Goal: Task Accomplishment & Management: Complete application form

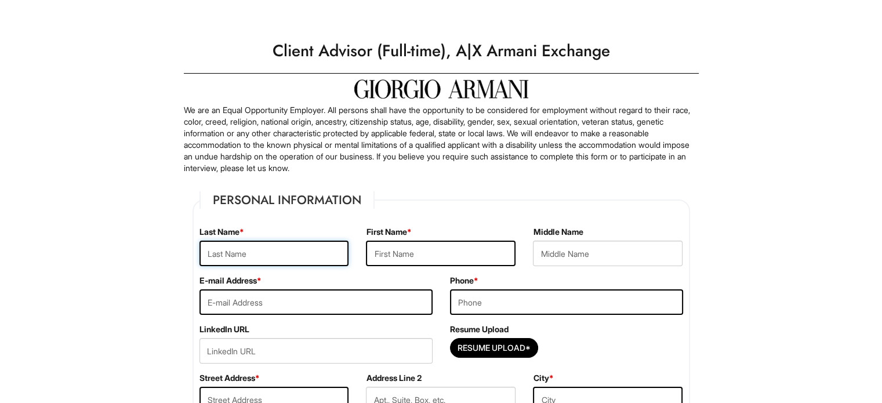
click at [297, 257] on input "text" at bounding box center [274, 254] width 150 height 26
type input "Bird"
type input "[PERSON_NAME]"
type input "7029312545"
type input "[STREET_ADDRESS][PERSON_NAME]"
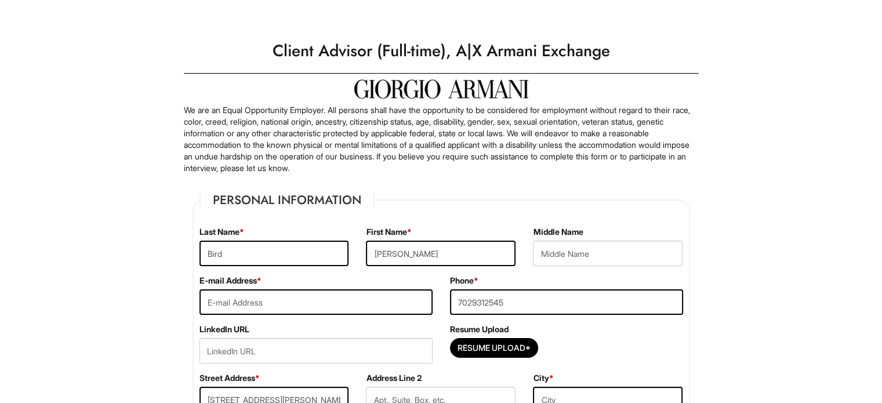
type input "[PERSON_NAME]"
select select "NV"
type input "89014"
select select "United States of America"
type input "Bird"
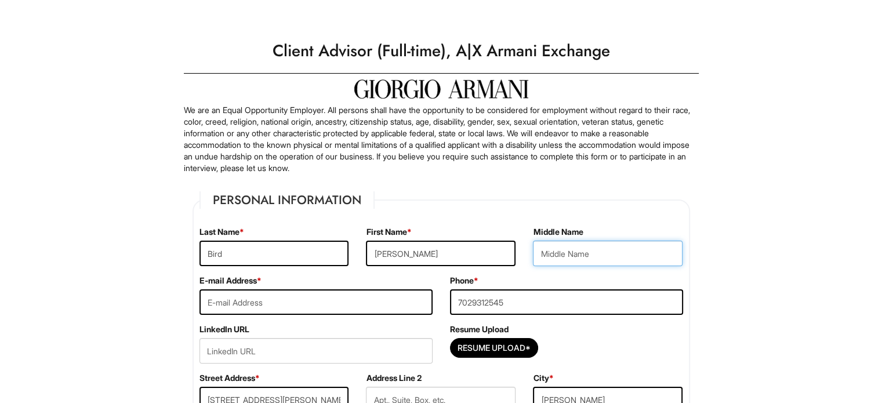
click at [576, 249] on input "text" at bounding box center [608, 254] width 150 height 26
type input "Nicole"
click at [392, 310] on input "email" at bounding box center [315, 302] width 233 height 26
type input "Daniellebird262@gmail.com"
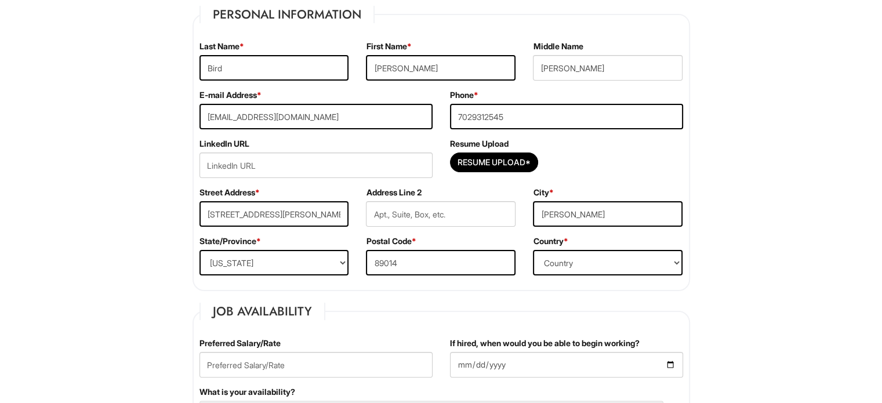
scroll to position [186, 0]
click at [502, 160] on input "Resume Upload*" at bounding box center [494, 162] width 87 height 19
type input "C:\fakepath\danielle bird resume 2025.pdf"
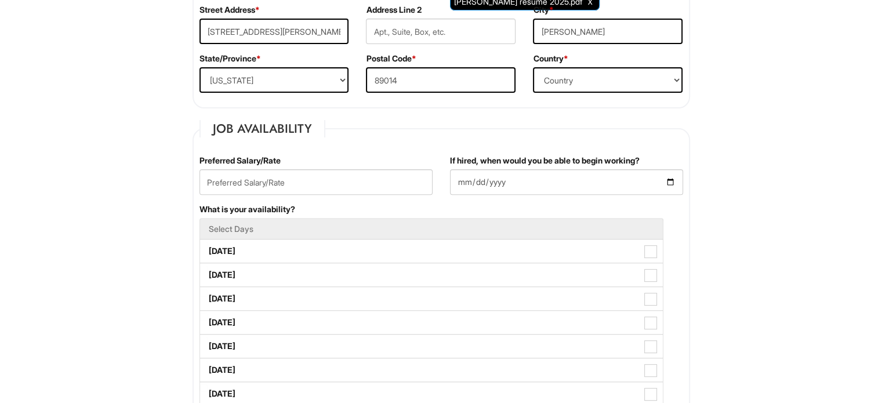
scroll to position [373, 0]
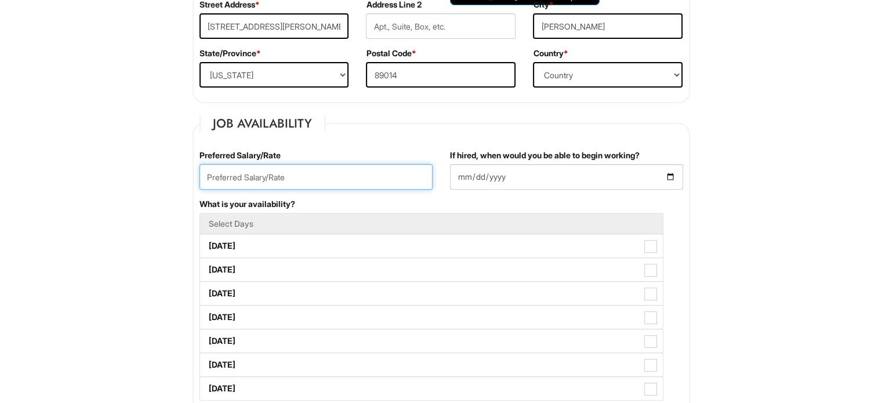
click at [403, 170] on input "text" at bounding box center [315, 177] width 233 height 26
type input "44,000"
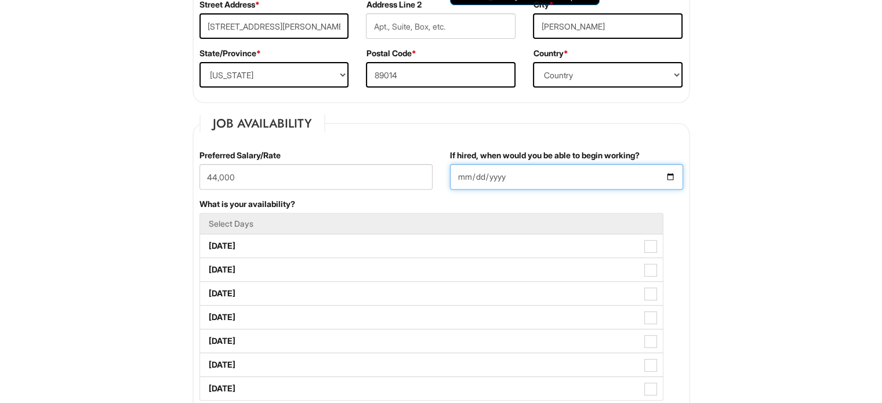
click at [471, 165] on input "If hired, when would you be able to begin working?" at bounding box center [566, 177] width 233 height 26
type input "2025-08-20"
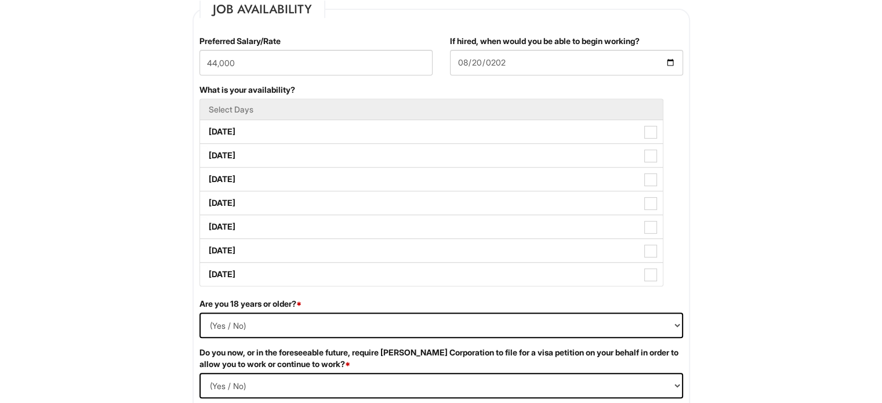
scroll to position [489, 0]
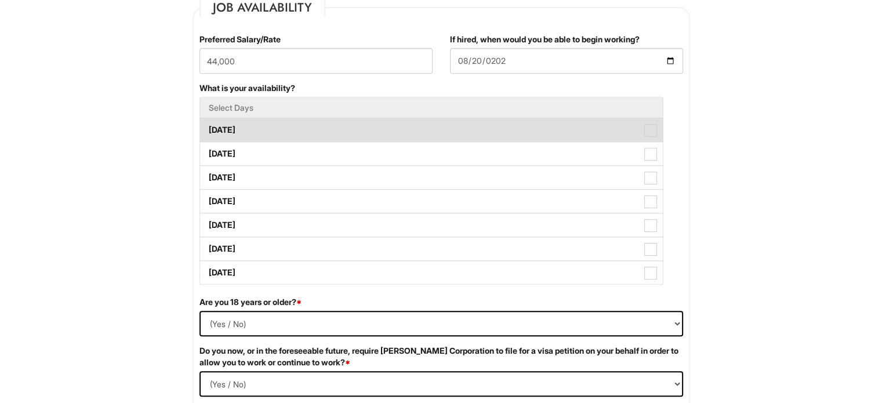
click at [644, 127] on span at bounding box center [650, 130] width 13 height 13
click at [208, 127] on Available_Monday "Monday" at bounding box center [204, 125] width 8 height 8
checkbox Available_Monday "true"
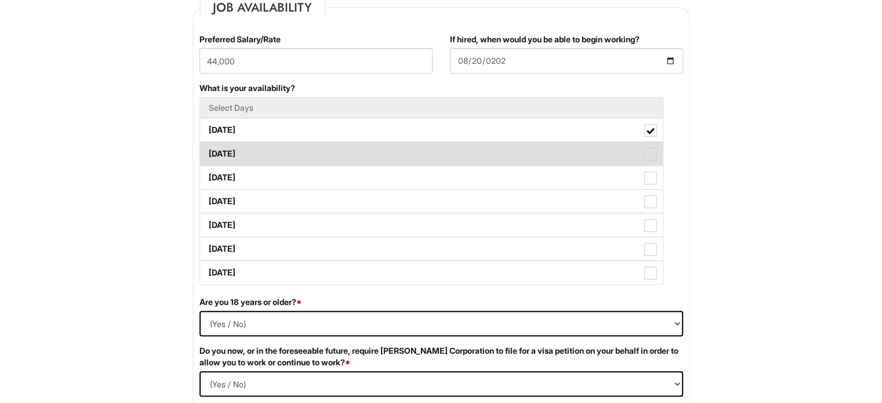
click at [652, 154] on span at bounding box center [650, 154] width 13 height 13
click at [208, 152] on Available_Tuesday "Tuesday" at bounding box center [204, 148] width 8 height 8
checkbox Available_Tuesday "true"
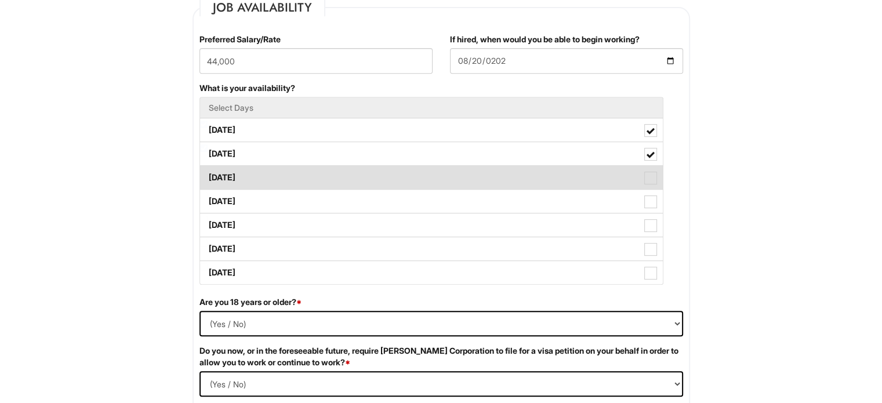
click at [652, 182] on span at bounding box center [650, 178] width 13 height 13
click at [208, 176] on Available_Wednesday "Wednesday" at bounding box center [204, 172] width 8 height 8
checkbox Available_Wednesday "true"
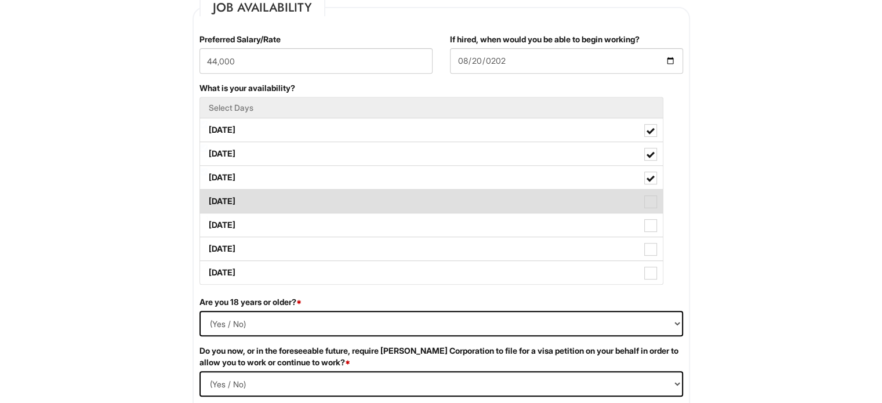
click at [652, 201] on span at bounding box center [650, 201] width 13 height 13
click at [208, 199] on Available_Thursday "Thursday" at bounding box center [204, 196] width 8 height 8
checkbox Available_Thursday "true"
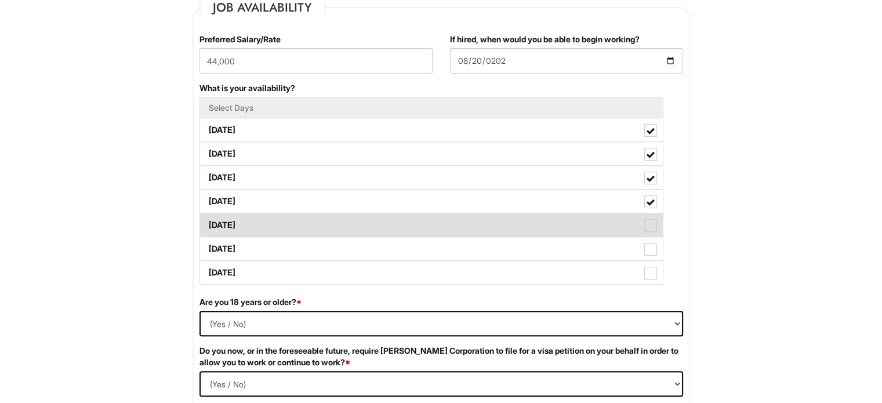
click at [654, 234] on label "Friday" at bounding box center [431, 224] width 463 height 23
click at [208, 223] on Available_Friday "Friday" at bounding box center [204, 220] width 8 height 8
checkbox Available_Friday "true"
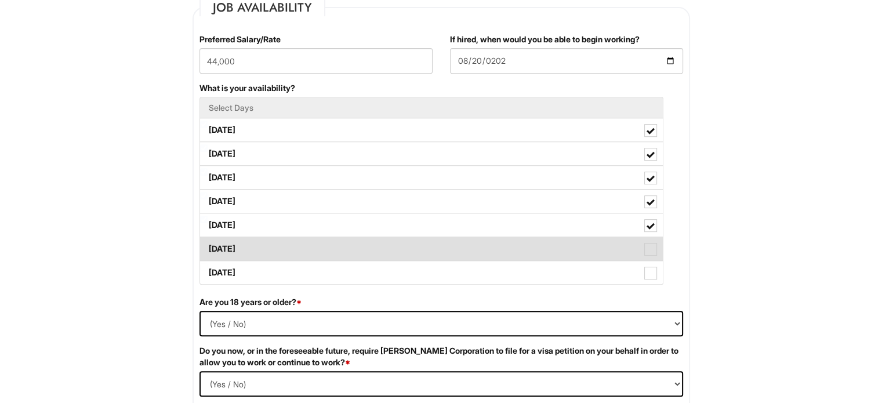
click at [652, 248] on span at bounding box center [650, 249] width 13 height 13
click at [208, 247] on Available_Saturday "Saturday" at bounding box center [204, 244] width 8 height 8
checkbox Available_Saturday "true"
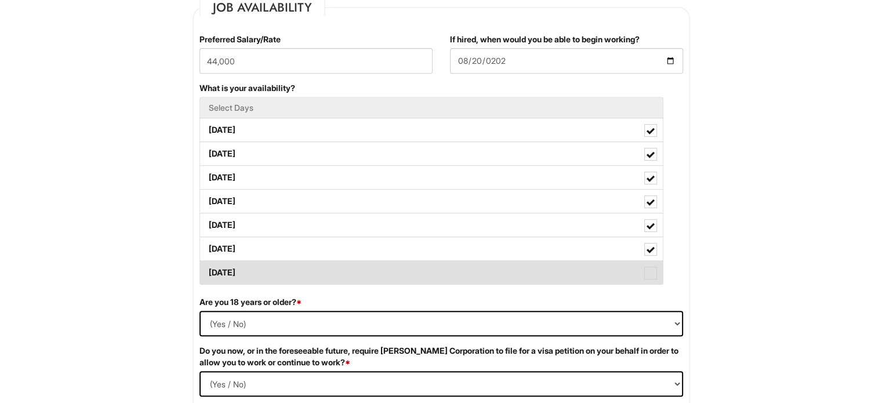
click at [652, 268] on span at bounding box center [650, 273] width 13 height 13
click at [208, 268] on Available_Sunday "Sunday" at bounding box center [204, 267] width 8 height 8
checkbox Available_Sunday "true"
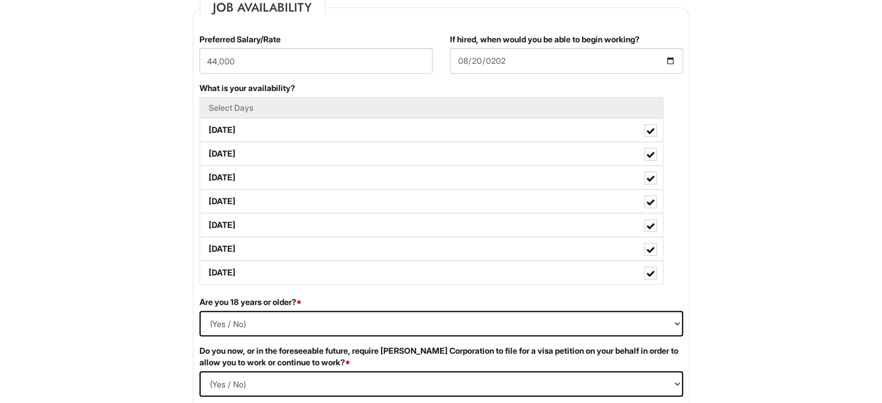
click at [685, 263] on div "What is your availability? Select Days Monday Tuesday Wednesday Thursday Friday…" at bounding box center [441, 189] width 501 height 214
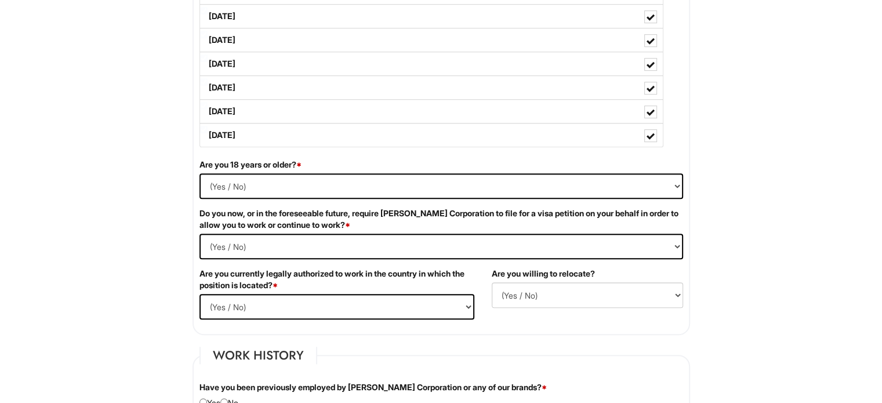
scroll to position [652, 0]
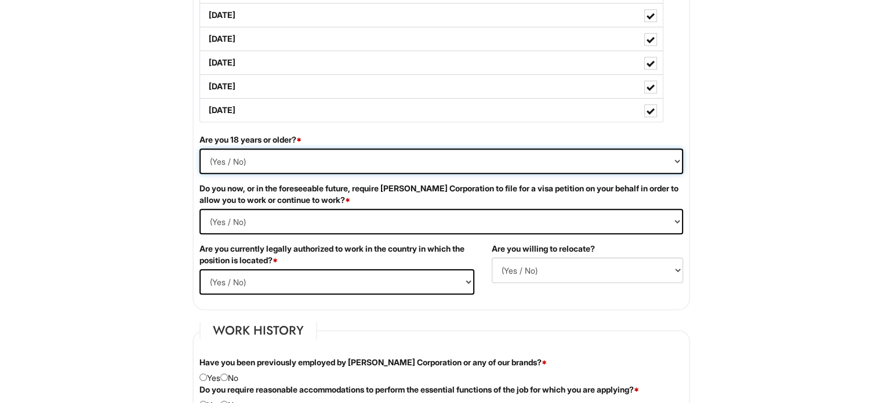
click at [256, 160] on select "(Yes / No) Yes No" at bounding box center [441, 161] width 484 height 26
select select "Yes"
click at [199, 148] on select "(Yes / No) Yes No" at bounding box center [441, 161] width 484 height 26
click at [279, 213] on Required "(Yes / No) Yes No" at bounding box center [441, 222] width 484 height 26
select Required "No"
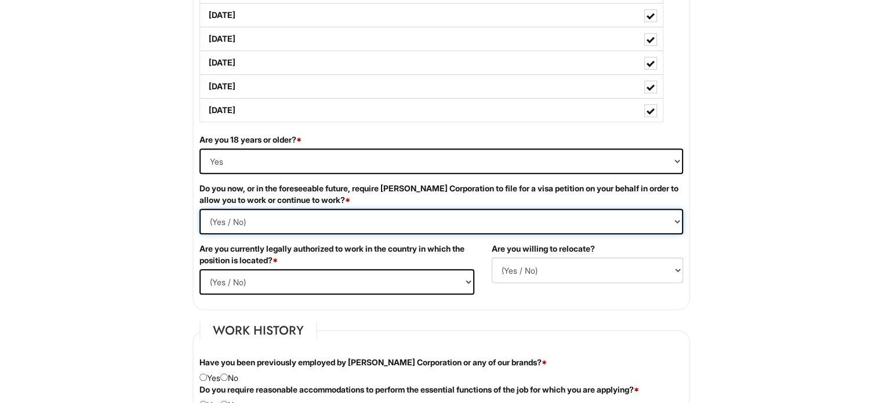
click at [199, 209] on Required "(Yes / No) Yes No" at bounding box center [441, 222] width 484 height 26
click at [269, 275] on select "(Yes / No) Yes No" at bounding box center [336, 282] width 275 height 26
select select "Yes"
click at [199, 269] on select "(Yes / No) Yes No" at bounding box center [336, 282] width 275 height 26
click at [536, 264] on select "(Yes / No) No Yes" at bounding box center [587, 270] width 191 height 26
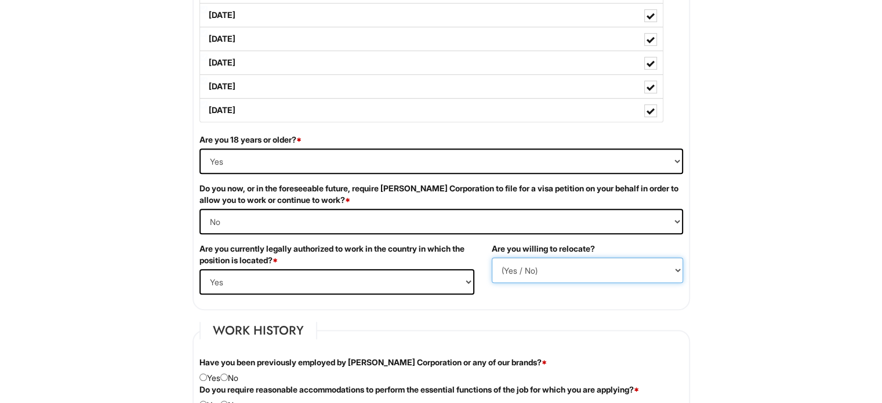
select select "Y"
click at [492, 257] on select "(Yes / No) No Yes" at bounding box center [587, 270] width 191 height 26
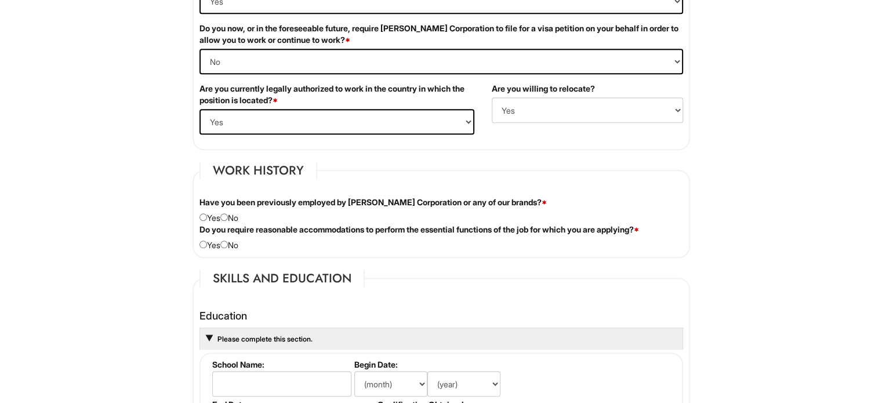
scroll to position [814, 0]
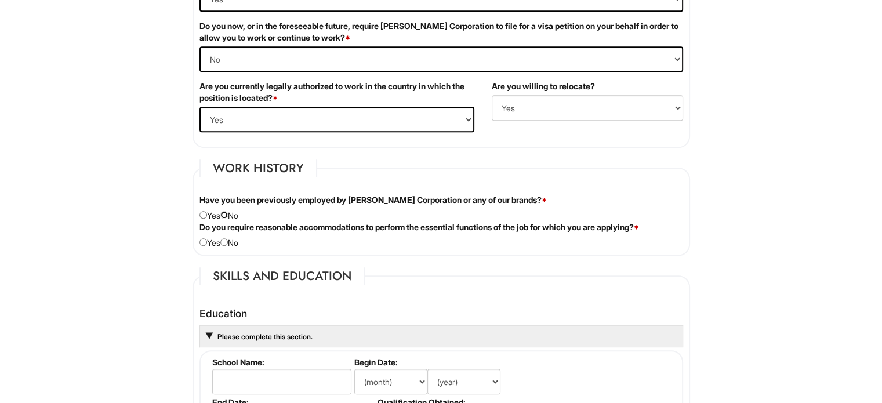
click at [228, 211] on input "radio" at bounding box center [224, 215] width 8 height 8
radio input "true"
click at [228, 240] on input "radio" at bounding box center [224, 242] width 8 height 8
radio input "true"
click at [756, 226] on html "Please Complete This Form 1 2 3 Client Advisor (Full-time), A|X Armani Exchange…" at bounding box center [441, 319] width 882 height 2266
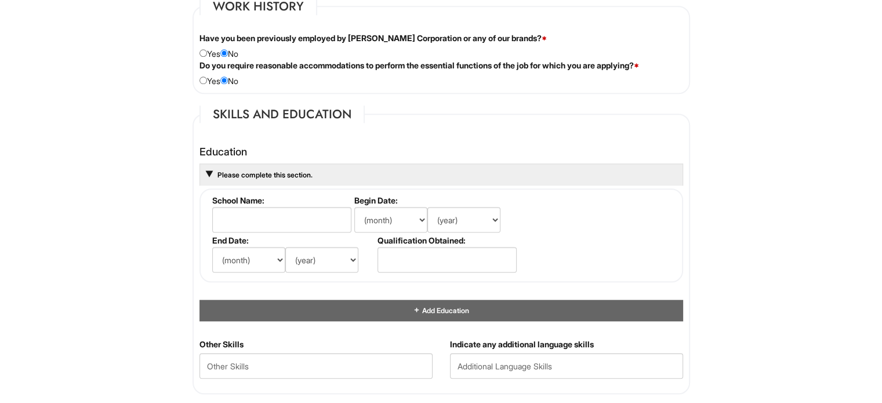
scroll to position [1000, 0]
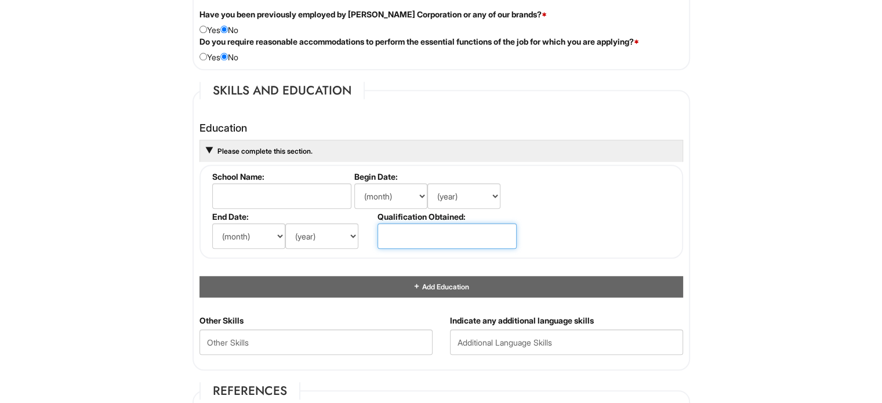
click at [397, 230] on input "text" at bounding box center [447, 236] width 139 height 26
type input "GED"
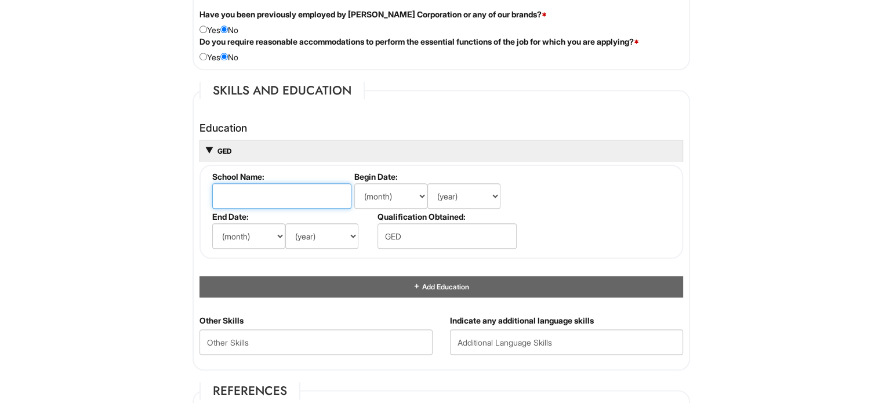
click at [323, 196] on input "text" at bounding box center [281, 196] width 139 height 26
type input "Basic Academy"
click at [547, 176] on fieldset "School Name: Basic Academy Begin Date: (month) Jan Feb Mar Apr May Jun Jul Aug …" at bounding box center [441, 212] width 484 height 94
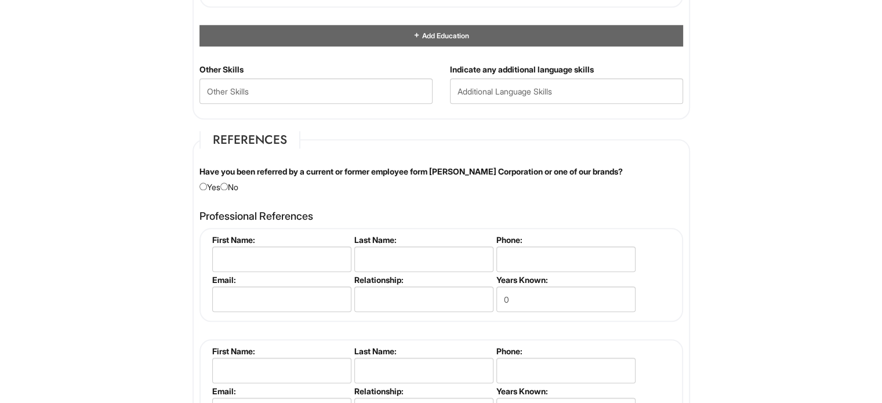
scroll to position [1255, 0]
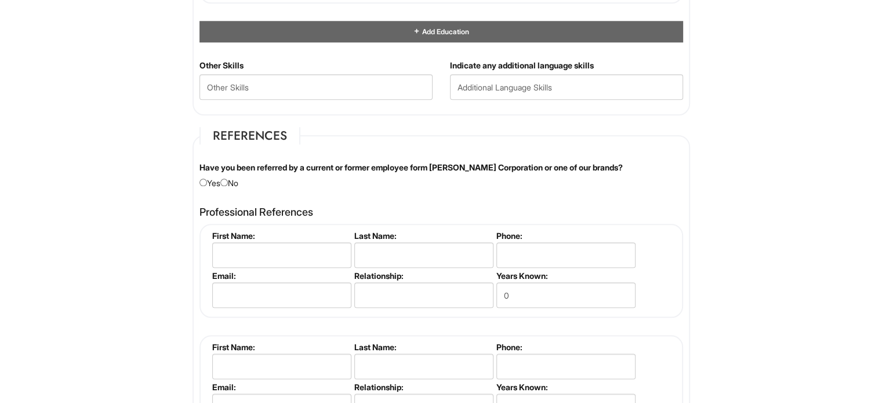
click at [242, 177] on div "Have you been referred by a current or former employee form Giorgio Armani Corp…" at bounding box center [441, 175] width 501 height 27
click at [228, 179] on input "radio" at bounding box center [224, 183] width 8 height 8
radio input "true"
click at [340, 192] on fieldset "References Have you been referred by a current or former employee form Giorgio …" at bounding box center [442, 290] width 498 height 326
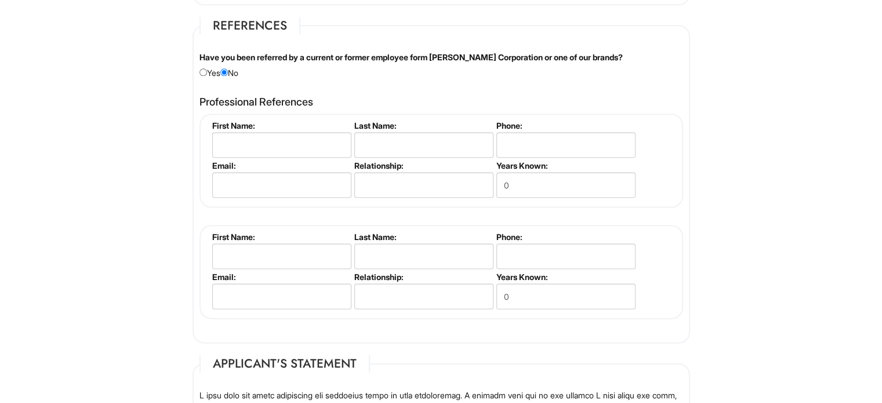
scroll to position [1348, 0]
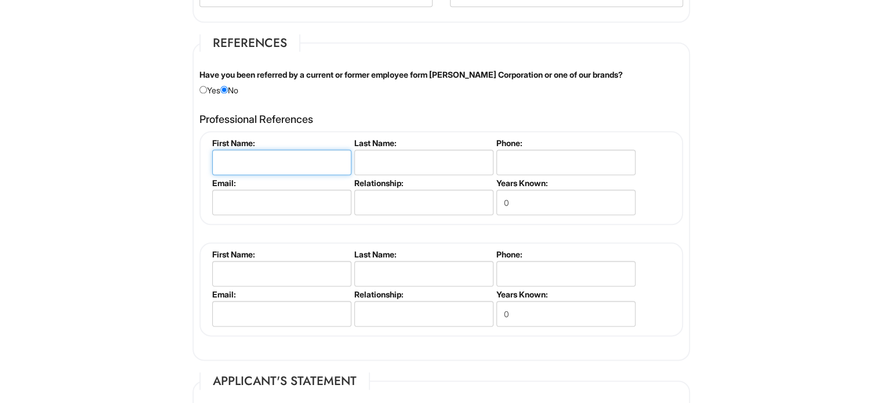
click at [300, 162] on input "text" at bounding box center [281, 163] width 139 height 26
type input "Jackie"
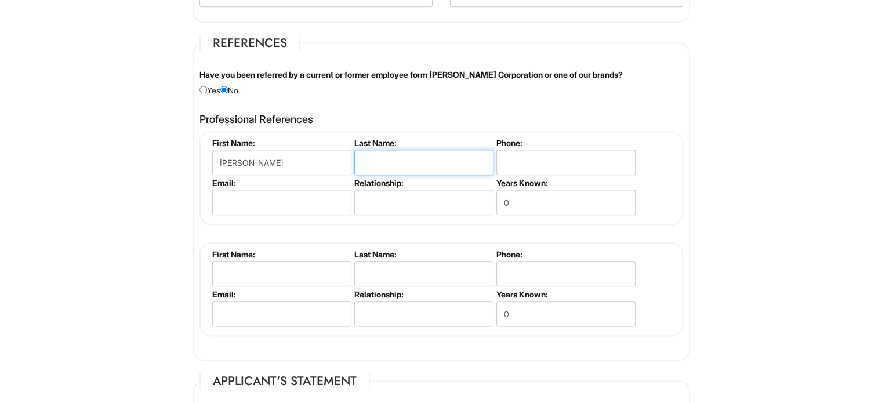
click at [377, 160] on input "text" at bounding box center [423, 163] width 139 height 26
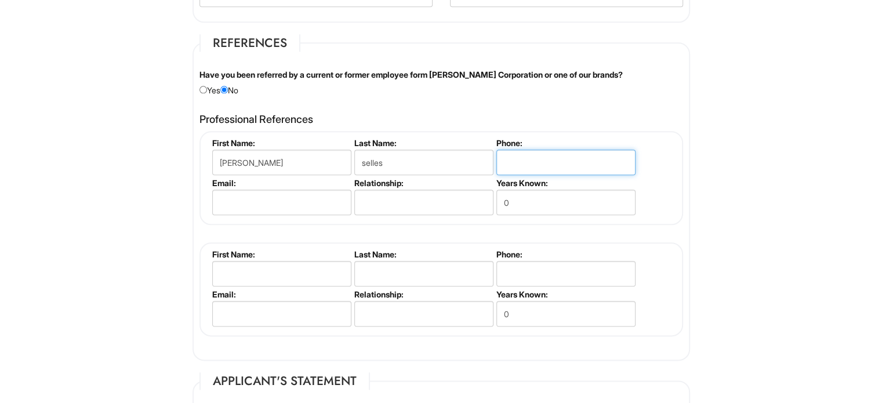
click at [516, 165] on input "tel" at bounding box center [565, 163] width 139 height 26
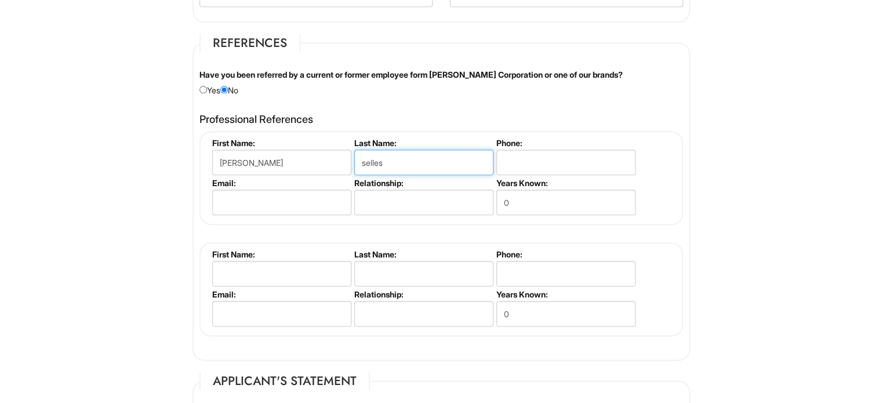
click at [414, 164] on input "selles" at bounding box center [423, 163] width 139 height 26
type input "selles"
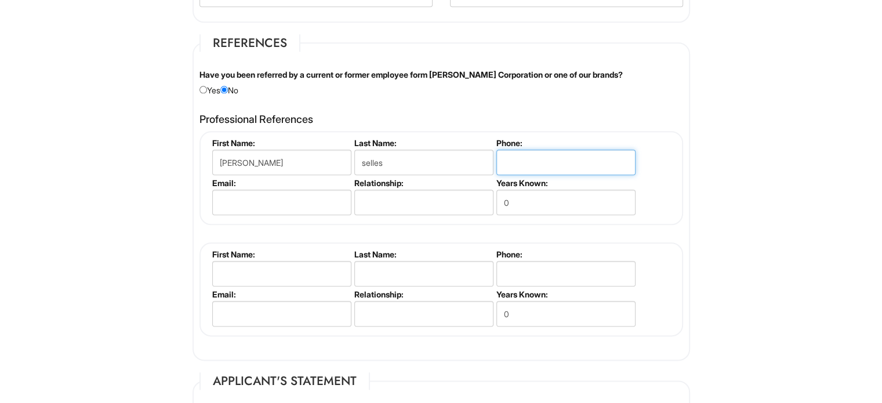
click at [540, 166] on input "tel" at bounding box center [565, 163] width 139 height 26
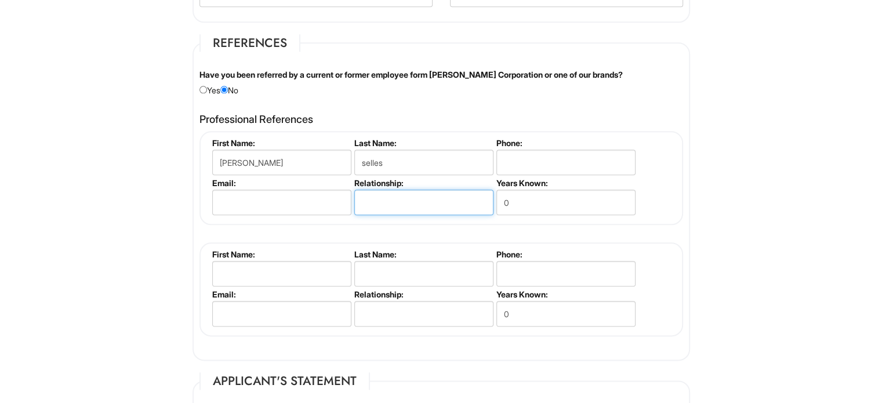
click at [418, 201] on input "text" at bounding box center [423, 203] width 139 height 26
type input "M"
type input "HOM"
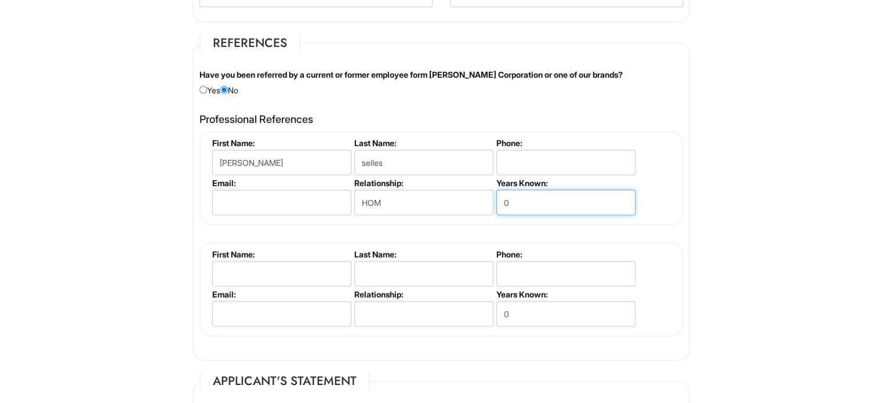
click at [540, 194] on input "0" at bounding box center [565, 203] width 139 height 26
type input "1"
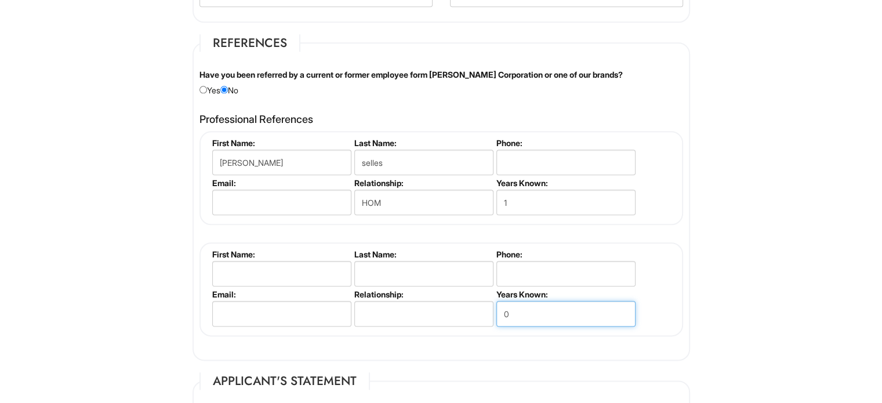
click at [523, 313] on input "0" at bounding box center [565, 314] width 139 height 26
type input "2"
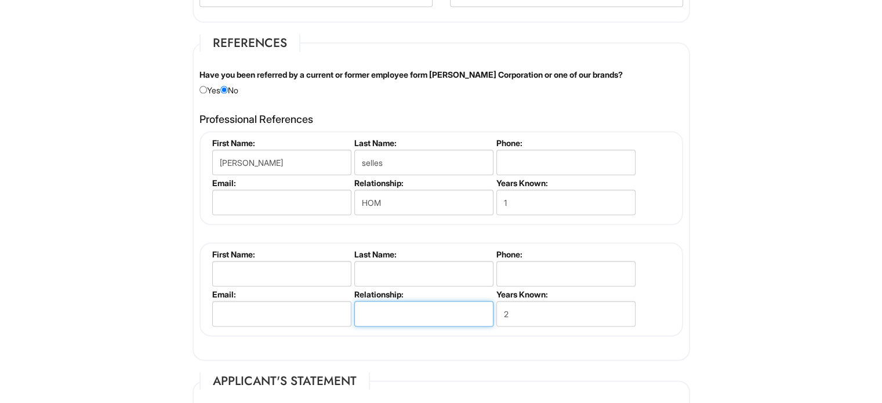
click at [386, 308] on input "text" at bounding box center [423, 314] width 139 height 26
click at [364, 309] on input "Mangaer" at bounding box center [423, 314] width 139 height 26
click at [412, 311] on input "General Mangaer" at bounding box center [423, 314] width 139 height 26
click at [421, 308] on input "General Mangaer" at bounding box center [423, 314] width 139 height 26
type input "General Manager"
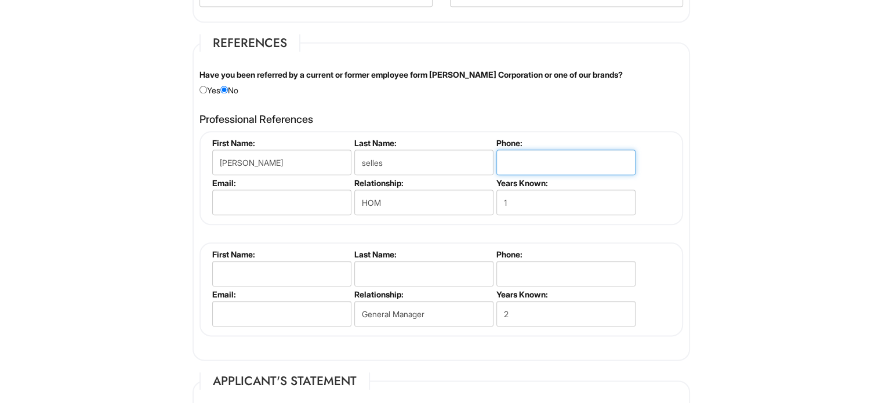
click at [541, 155] on input "tel" at bounding box center [565, 163] width 139 height 26
type input "8312385968"
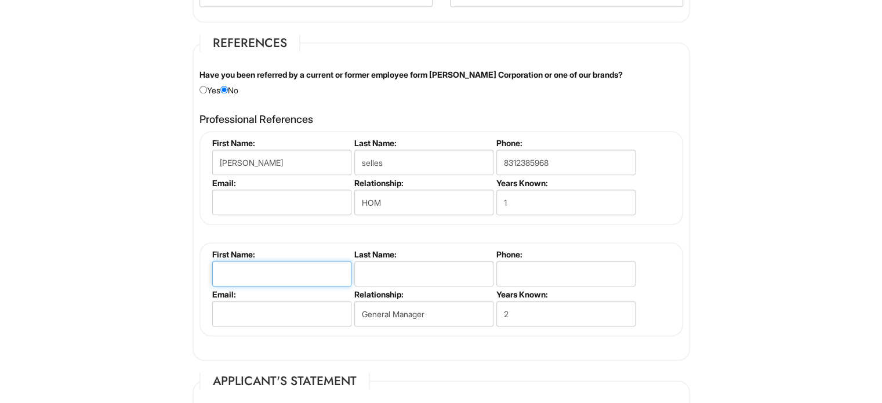
click at [315, 266] on input "text" at bounding box center [281, 274] width 139 height 26
type input "Serenity"
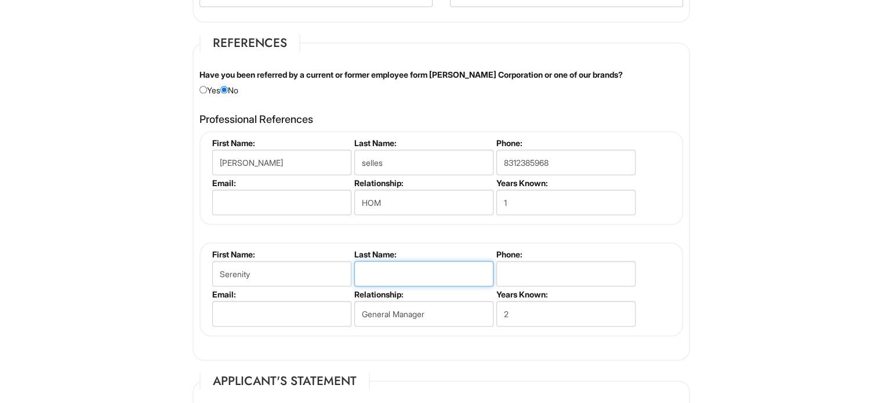
click at [371, 270] on input "text" at bounding box center [423, 274] width 139 height 26
type input "Farr"
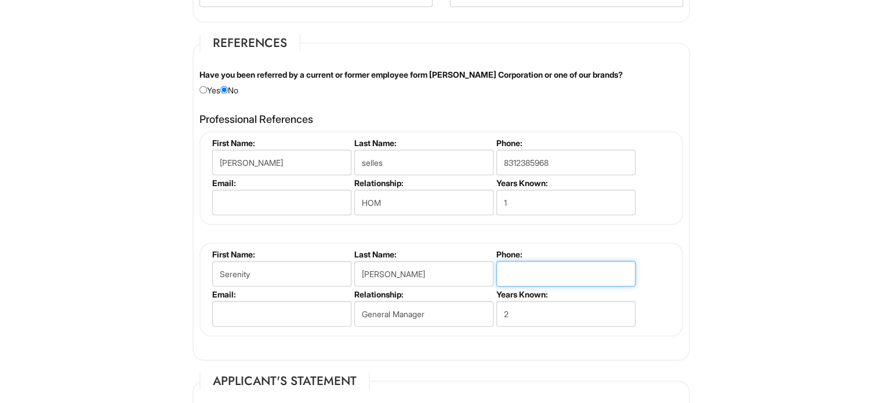
click at [538, 267] on input "tel" at bounding box center [565, 274] width 139 height 26
type input "7024718523"
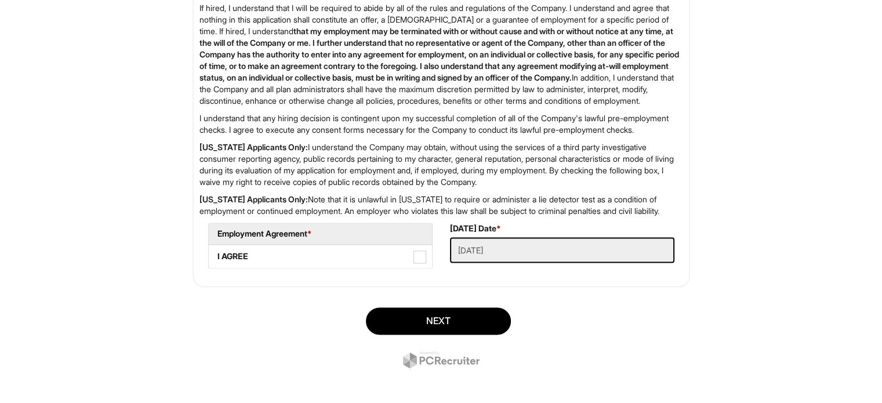
scroll to position [1902, 0]
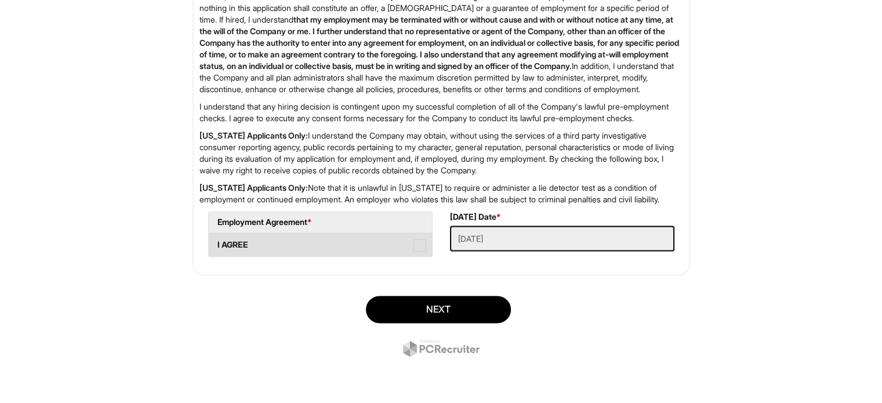
click at [429, 242] on label "I AGREE" at bounding box center [320, 244] width 223 height 23
click at [216, 242] on AGREE "I AGREE" at bounding box center [213, 239] width 8 height 8
checkbox AGREE "true"
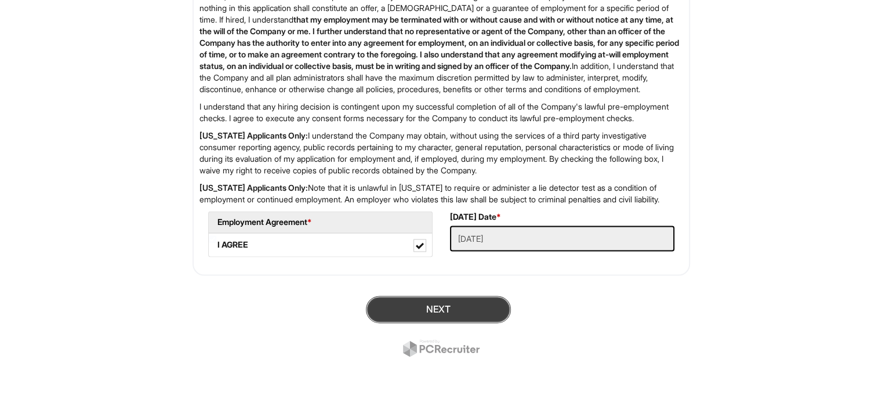
click at [476, 309] on button "Next" at bounding box center [438, 309] width 145 height 27
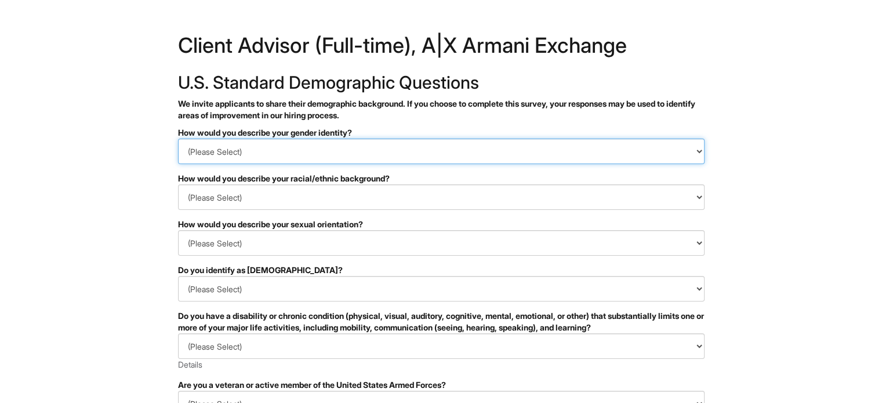
click at [422, 148] on select "(Please Select) Man Woman Non-binary I prefer to self-describe I don't wish to …" at bounding box center [441, 152] width 527 height 26
select select "Woman"
click at [178, 139] on select "(Please Select) Man Woman Non-binary I prefer to self-describe I don't wish to …" at bounding box center [441, 152] width 527 height 26
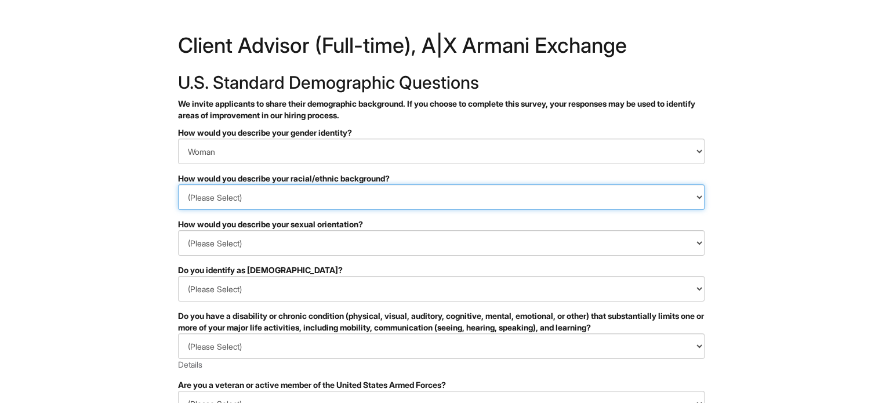
click at [251, 199] on select "(Please Select) Black or of African descent East Asian Hispanic, Latinx or of S…" at bounding box center [441, 197] width 527 height 26
select select "White or European"
click at [178, 184] on select "(Please Select) Black or of African descent East Asian Hispanic, Latinx or of S…" at bounding box center [441, 197] width 527 height 26
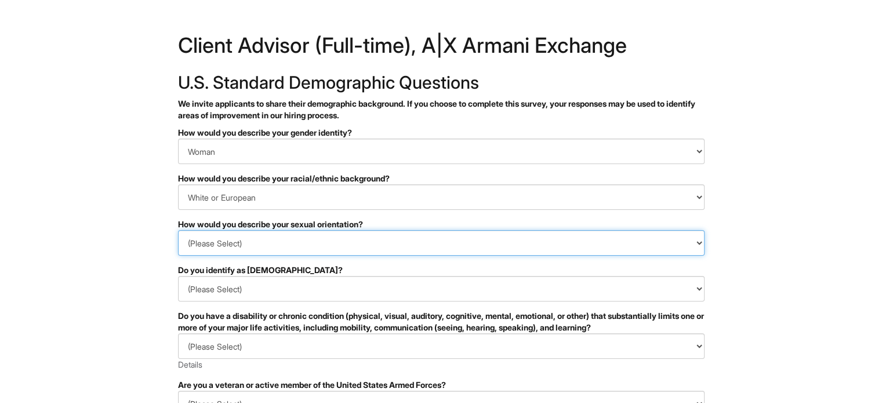
click at [311, 242] on select "(Please Select) Asexual Bisexual and/or pansexual Gay Heterosexual Lesbian Quee…" at bounding box center [441, 243] width 527 height 26
select select "I don't wish to answer"
click at [178, 230] on select "(Please Select) Asexual Bisexual and/or pansexual Gay Heterosexual Lesbian Quee…" at bounding box center [441, 243] width 527 height 26
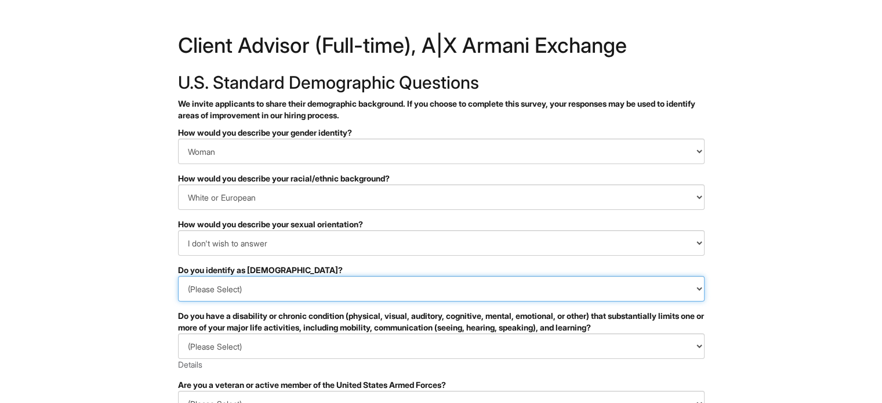
click at [339, 282] on select "(Please Select) Yes No I prefer to self-describe I don't wish to answer" at bounding box center [441, 289] width 527 height 26
select select "No"
click at [178, 276] on select "(Please Select) Yes No I prefer to self-describe I don't wish to answer" at bounding box center [441, 289] width 527 height 26
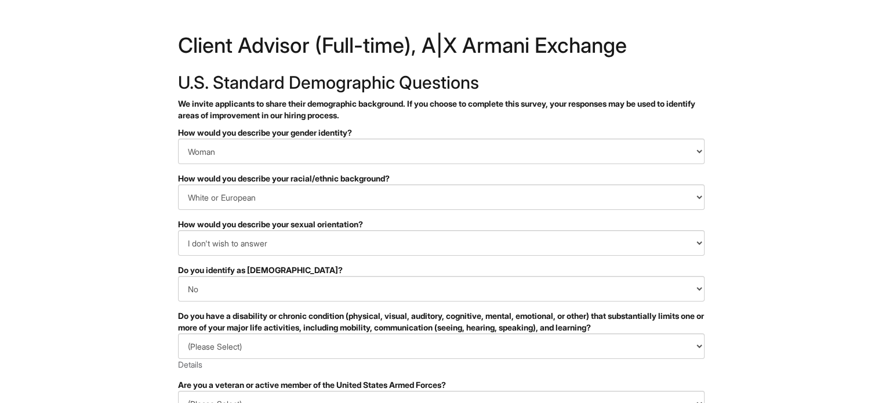
click at [128, 306] on html "&nbsp; ✔ 2 3 Client Advisor (Full-time), A|X Armani Exchange U.S. Standard Demo…" at bounding box center [441, 326] width 882 height 653
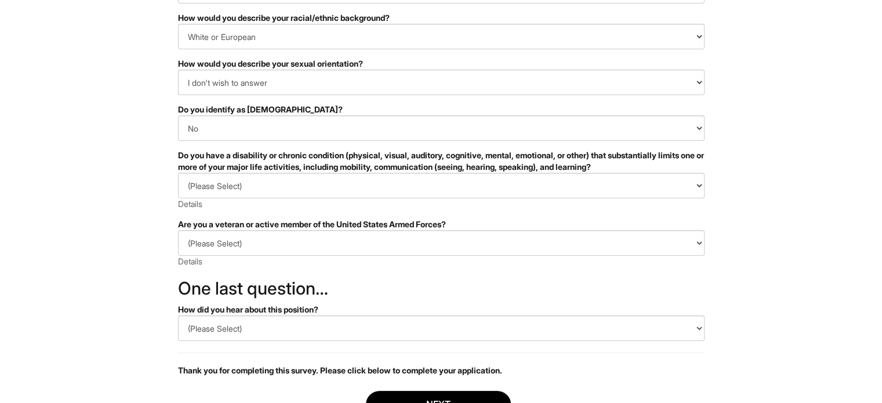
scroll to position [162, 0]
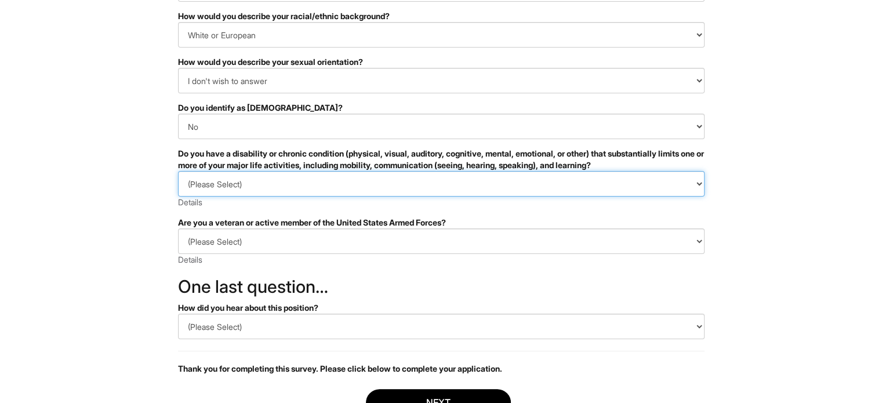
click at [326, 186] on select "(Please Select) YES, I HAVE A DISABILITY (or previously had a disability) NO, I…" at bounding box center [441, 184] width 527 height 26
select select "NO, I DON'T HAVE A DISABILITY"
click at [178, 171] on select "(Please Select) YES, I HAVE A DISABILITY (or previously had a disability) NO, I…" at bounding box center [441, 184] width 527 height 26
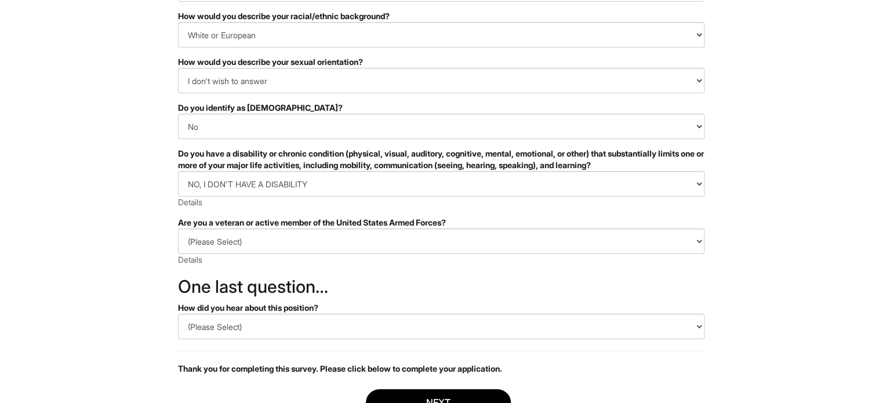
click at [109, 227] on html "&nbsp; ✔ 2 3 Client Advisor (Full-time), A|X Armani Exchange U.S. Standard Demo…" at bounding box center [441, 164] width 882 height 653
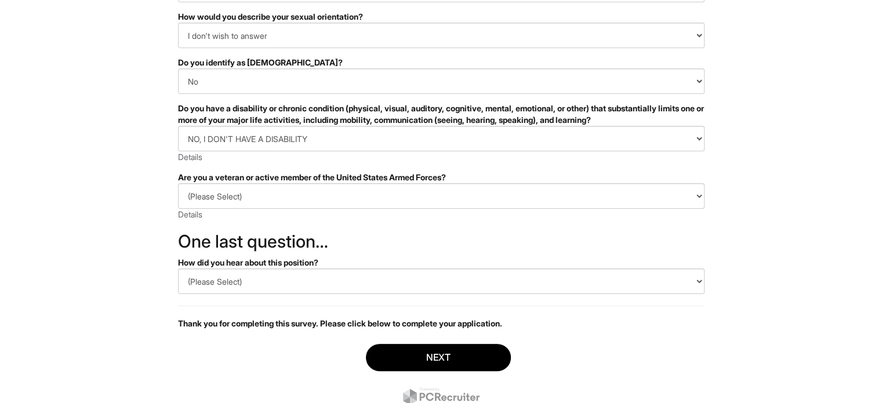
scroll to position [209, 0]
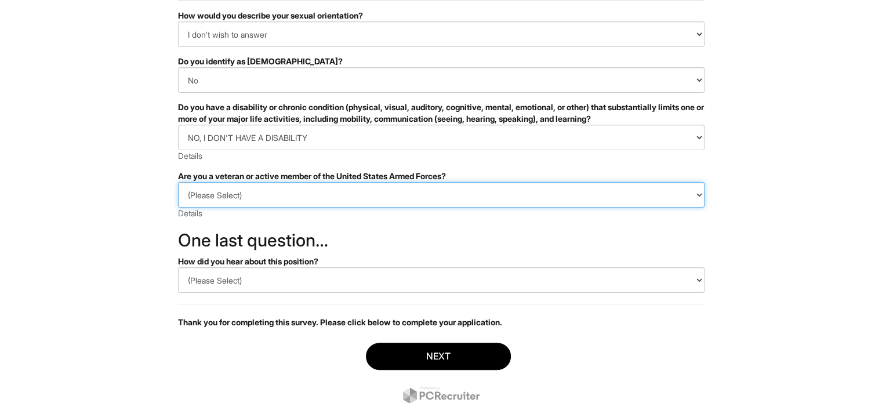
click at [199, 198] on select "(Please Select) I IDENTIFY AS ONE OR MORE OF THE CLASSIFICATIONS OF PROTECTED V…" at bounding box center [441, 195] width 527 height 26
select select "I AM NOT A PROTECTED VETERAN"
click at [178, 182] on select "(Please Select) I IDENTIFY AS ONE OR MORE OF THE CLASSIFICATIONS OF PROTECTED V…" at bounding box center [441, 195] width 527 height 26
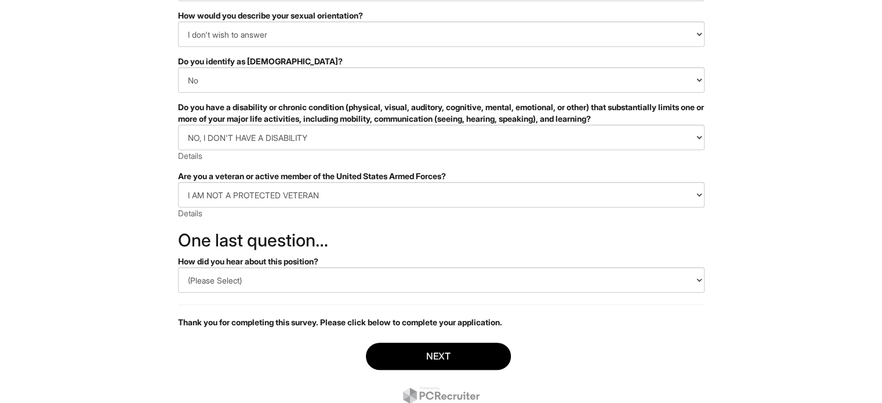
click at [135, 251] on html "&nbsp; ✔ 2 3 Client Advisor (Full-time), A|X Armani Exchange U.S. Standard Demo…" at bounding box center [441, 117] width 882 height 653
click at [249, 273] on select "(Please Select) CareerBuilder Indeed LinkedIn Monster Referral Other" at bounding box center [441, 280] width 527 height 26
select select "Other"
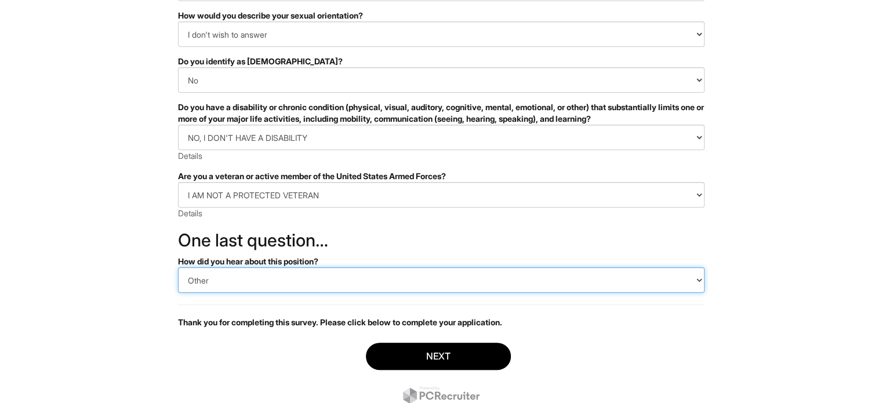
click at [178, 267] on select "(Please Select) CareerBuilder Indeed LinkedIn Monster Referral Other" at bounding box center [441, 280] width 527 height 26
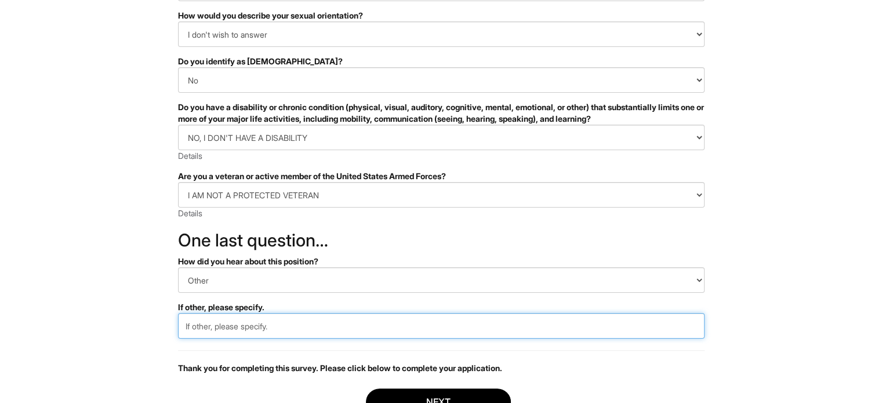
click at [255, 326] on input "text" at bounding box center [441, 326] width 527 height 26
drag, startPoint x: 217, startPoint y: 326, endPoint x: 101, endPoint y: 311, distance: 116.5
click at [101, 311] on html "&nbsp; ✔ 2 3 Client Advisor (Full-time), A|X Armani Exchange U.S. Standard Demo…" at bounding box center [441, 140] width 882 height 699
type input "Browsed on main website"
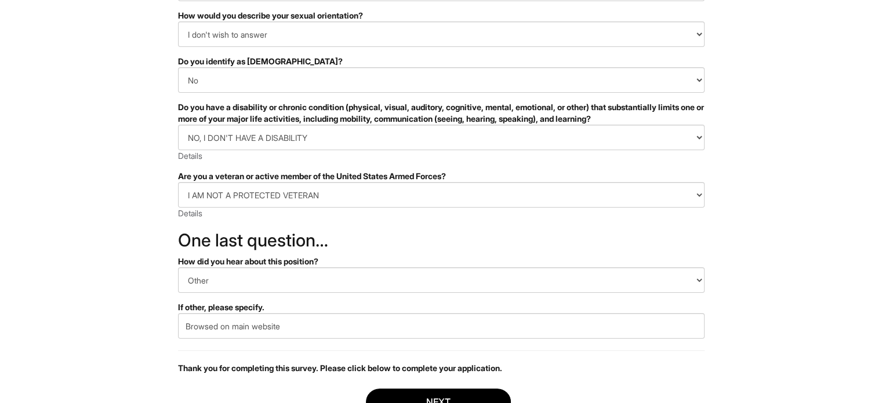
click at [157, 342] on html "&nbsp; ✔ 2 3 Client Advisor (Full-time), A|X Armani Exchange U.S. Standard Demo…" at bounding box center [441, 140] width 882 height 699
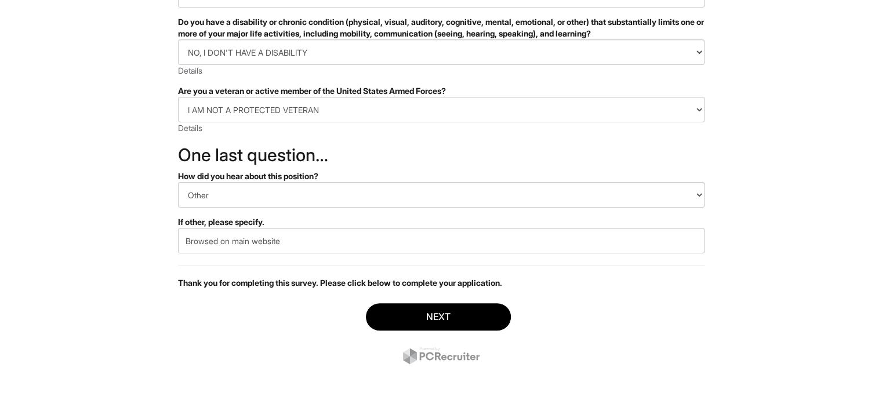
scroll to position [295, 0]
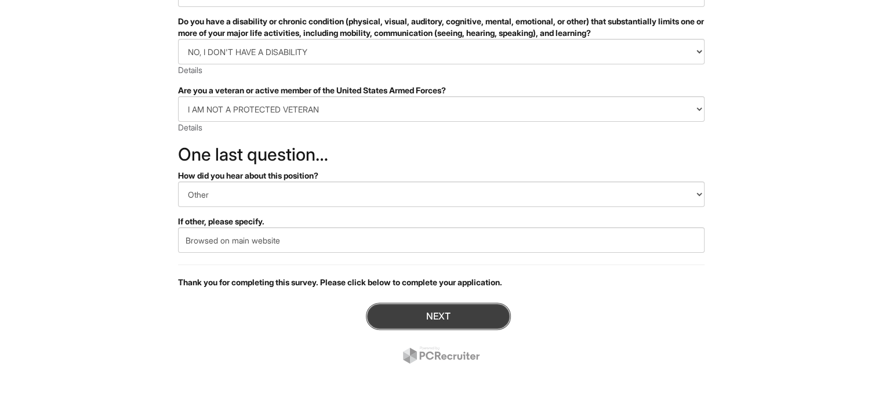
click at [418, 313] on button "Next" at bounding box center [438, 316] width 145 height 27
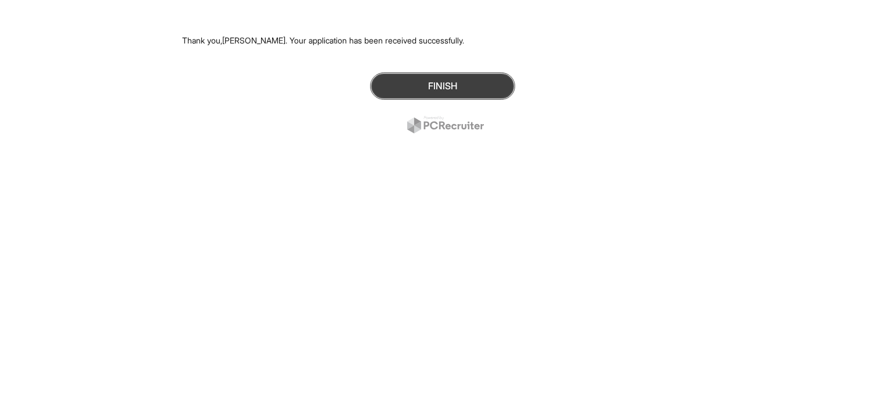
click at [455, 86] on button "Finish" at bounding box center [442, 85] width 145 height 27
